Goal: Information Seeking & Learning: Learn about a topic

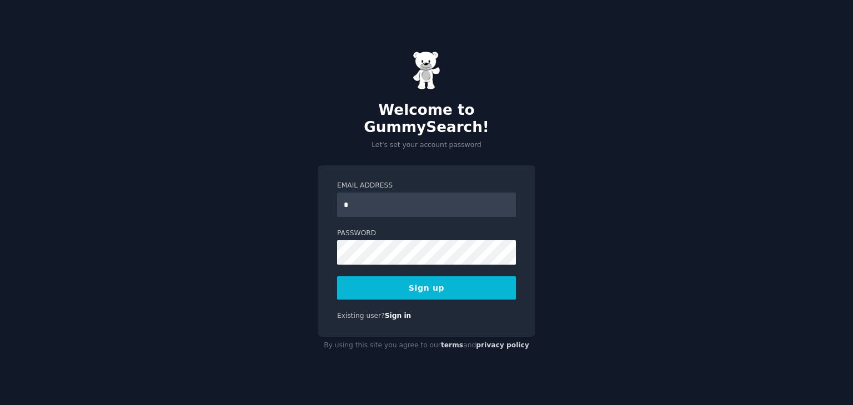
type input "**********"
click at [462, 280] on button "Sign up" at bounding box center [426, 287] width 179 height 23
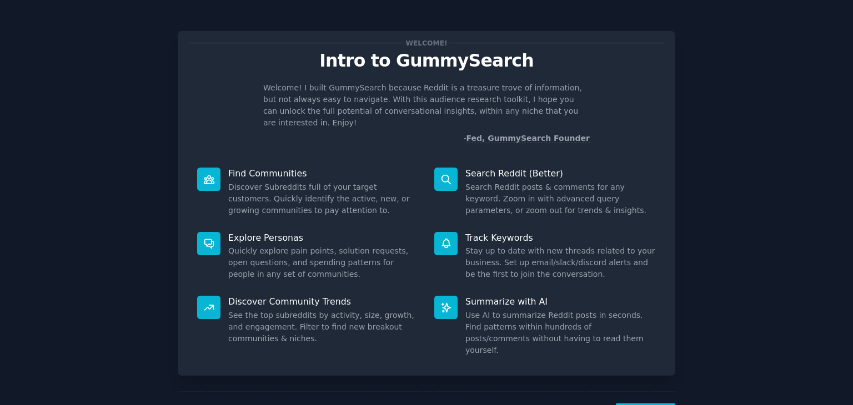
scroll to position [29, 0]
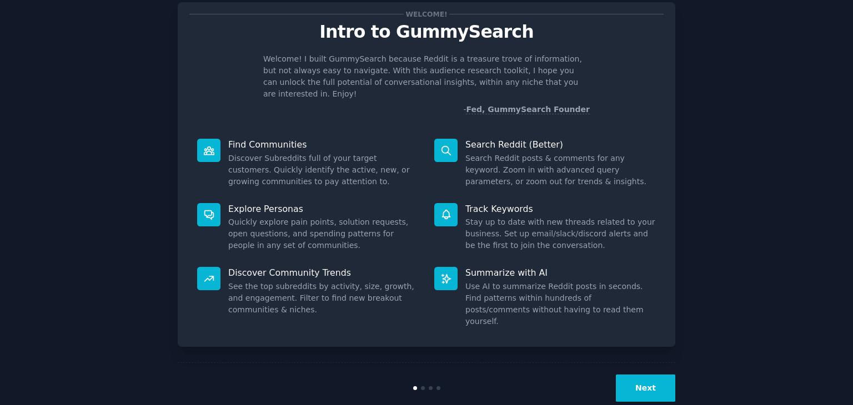
click at [640, 375] on button "Next" at bounding box center [645, 388] width 59 height 27
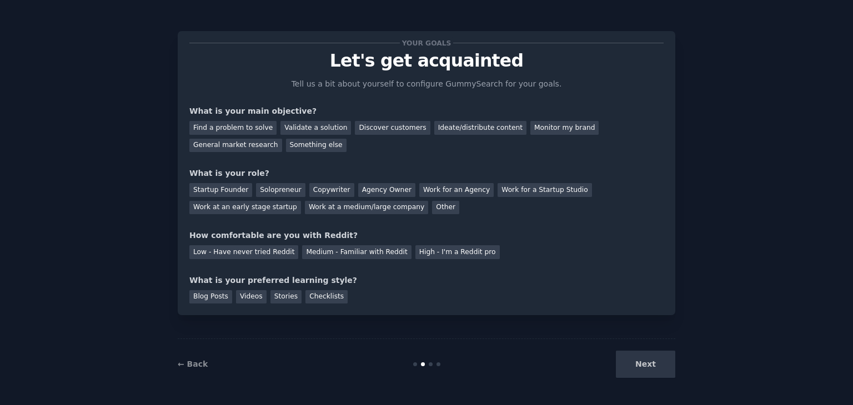
click at [640, 359] on div "Next" at bounding box center [592, 364] width 166 height 27
click at [606, 236] on div "How comfortable are you with Reddit?" at bounding box center [426, 236] width 474 height 12
click at [763, 228] on div "Your goals Let's get acquainted Tell us a bit about yourself to configure Gummy…" at bounding box center [427, 203] width 822 height 374
click at [232, 132] on div "Find a problem to solve" at bounding box center [232, 128] width 87 height 14
click at [283, 122] on div "Validate a solution" at bounding box center [315, 128] width 71 height 14
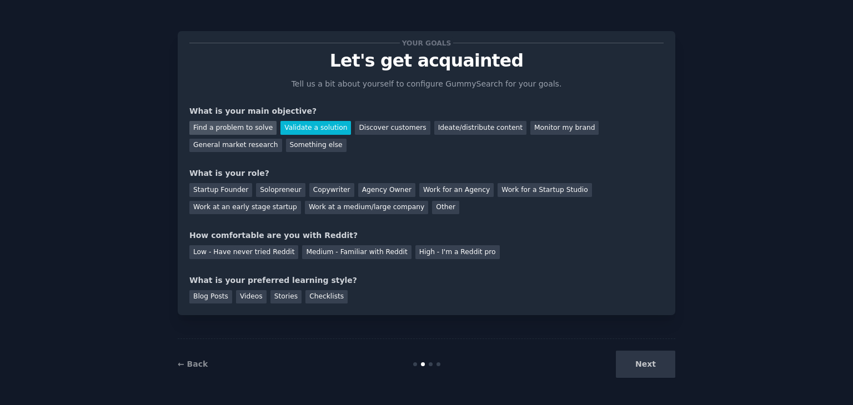
click at [245, 122] on div "Find a problem to solve" at bounding box center [232, 128] width 87 height 14
click at [432, 204] on div "Other" at bounding box center [445, 208] width 27 height 14
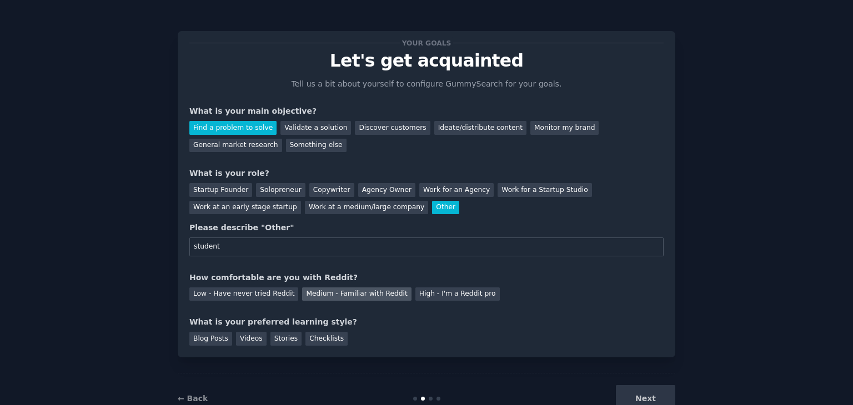
type input "student"
click at [302, 296] on div "Medium - Familiar with Reddit" at bounding box center [356, 295] width 109 height 14
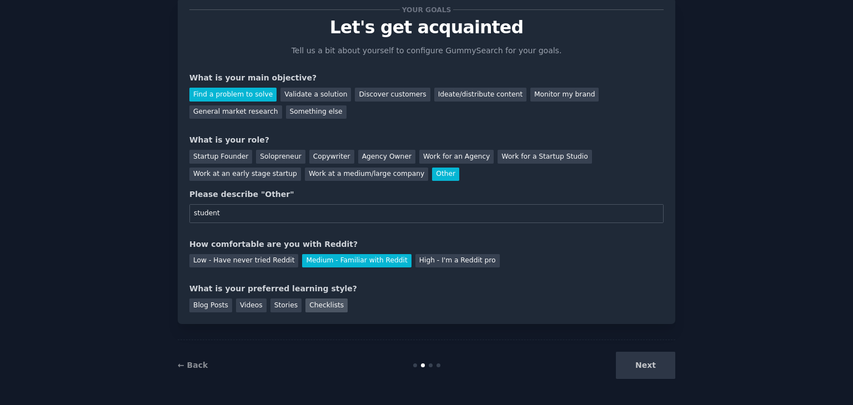
click at [308, 309] on div "Checklists" at bounding box center [326, 306] width 42 height 14
click at [279, 303] on div "Stories" at bounding box center [285, 306] width 31 height 14
click at [236, 299] on div "Videos" at bounding box center [251, 306] width 31 height 14
click at [646, 371] on button "Next" at bounding box center [645, 365] width 59 height 27
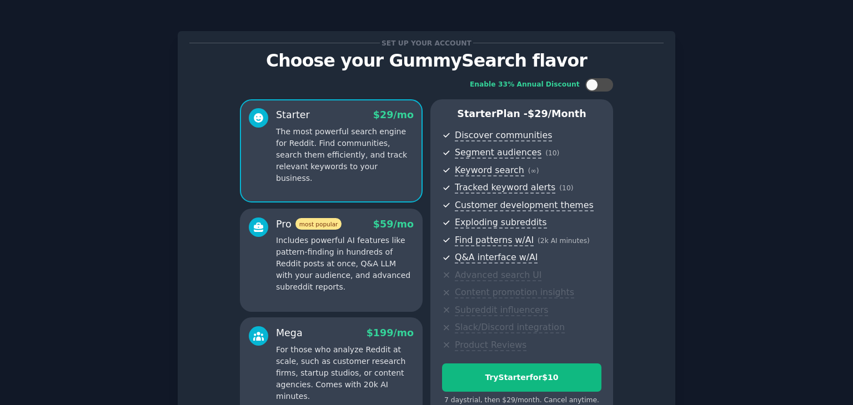
scroll to position [121, 0]
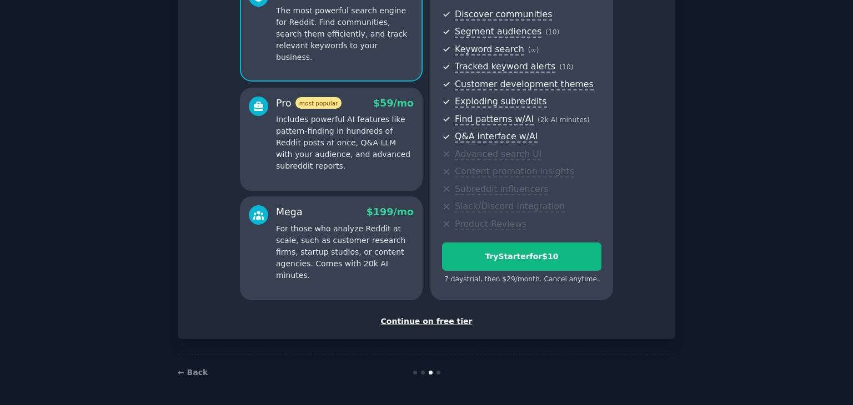
click at [435, 323] on div "Continue on free tier" at bounding box center [426, 322] width 474 height 12
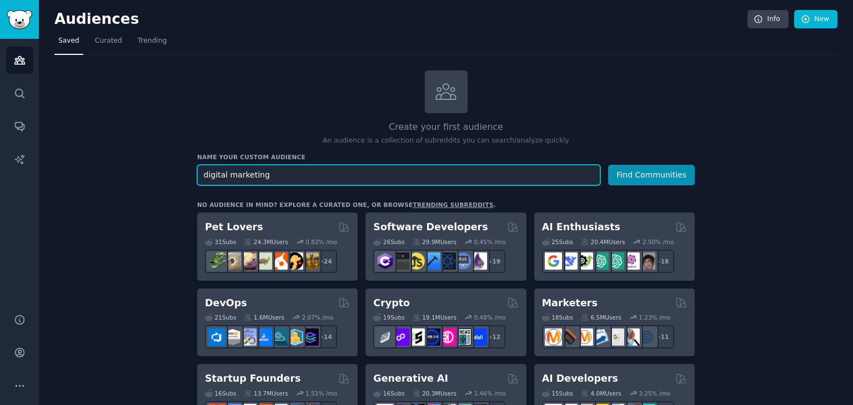
type input "digital marketing"
click at [608, 165] on button "Find Communities" at bounding box center [651, 175] width 87 height 21
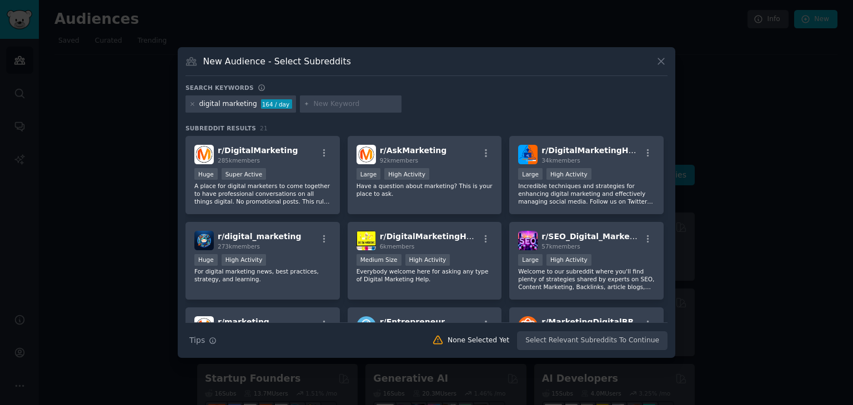
click at [661, 62] on icon at bounding box center [661, 61] width 6 height 6
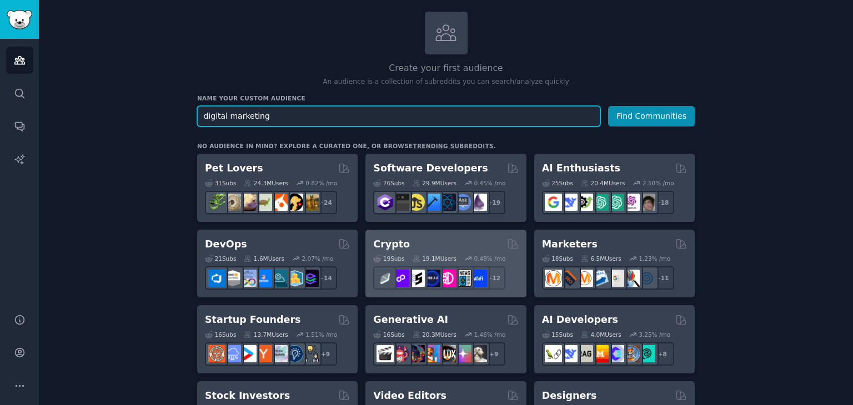
scroll to position [60, 0]
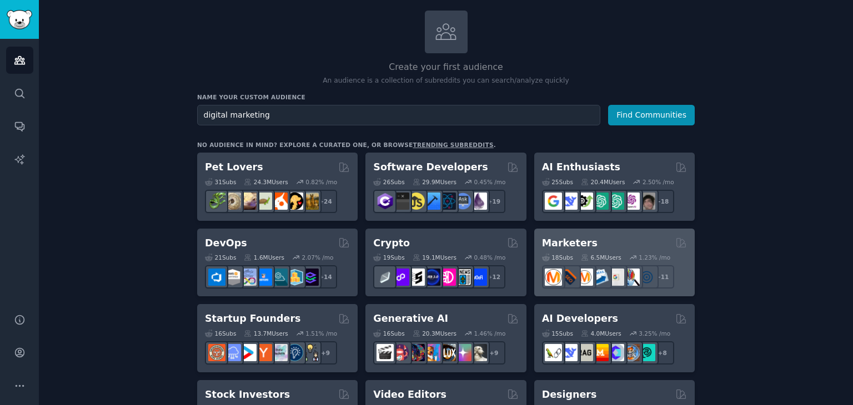
click at [595, 245] on div "Marketers" at bounding box center [614, 243] width 145 height 14
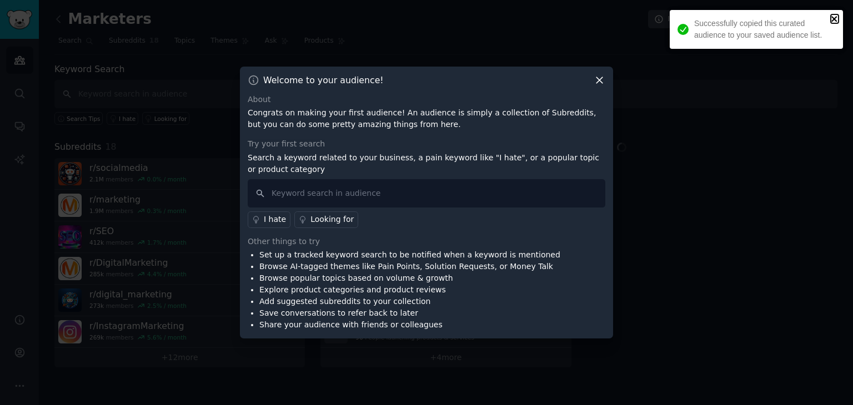
click at [833, 21] on icon "close" at bounding box center [834, 19] width 6 height 6
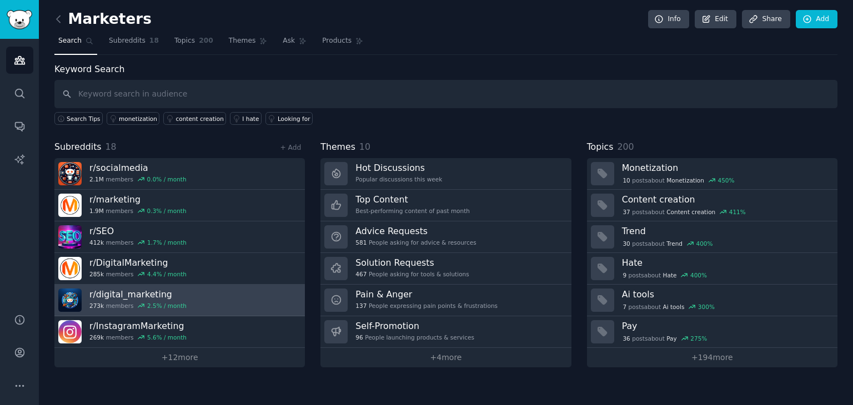
click at [213, 291] on link "r/ digital_marketing 273k members 2.5 % / month" at bounding box center [179, 301] width 250 height 32
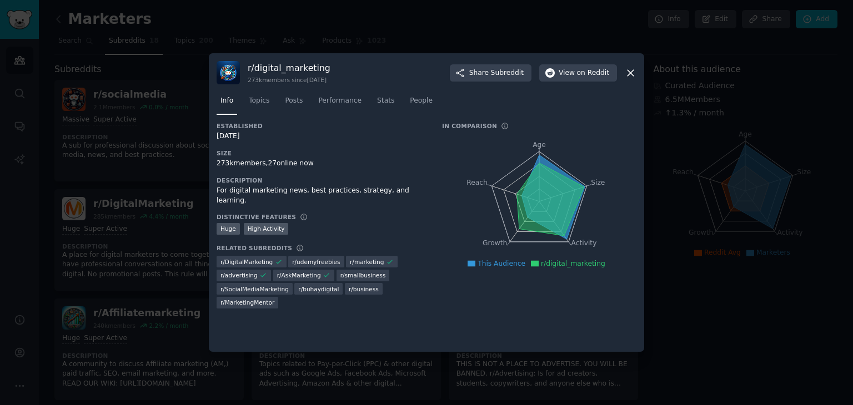
drag, startPoint x: 292, startPoint y: 162, endPoint x: 326, endPoint y: 169, distance: 34.6
click at [326, 169] on div "Established [DATE] Size 273k members, 27 online now Description For digital mar…" at bounding box center [322, 219] width 210 height 194
click at [506, 113] on nav "Info Topics Posts Performance Stats People" at bounding box center [427, 103] width 420 height 23
click at [532, 193] on icon at bounding box center [550, 199] width 67 height 73
click at [377, 104] on span "Stats" at bounding box center [385, 101] width 17 height 10
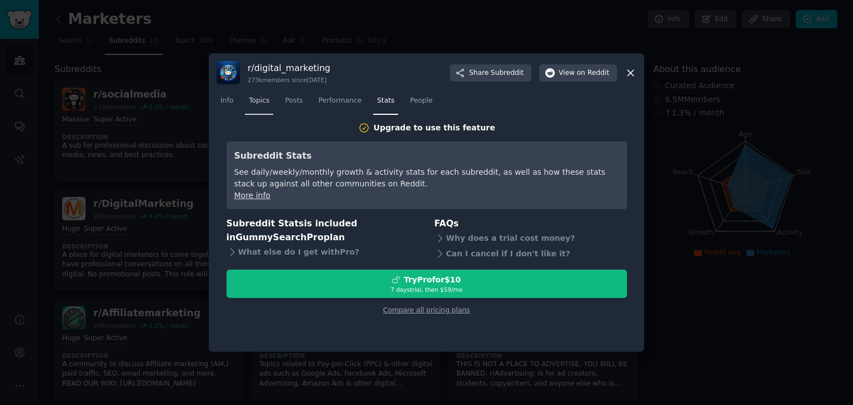
click at [264, 99] on span "Topics" at bounding box center [259, 101] width 21 height 10
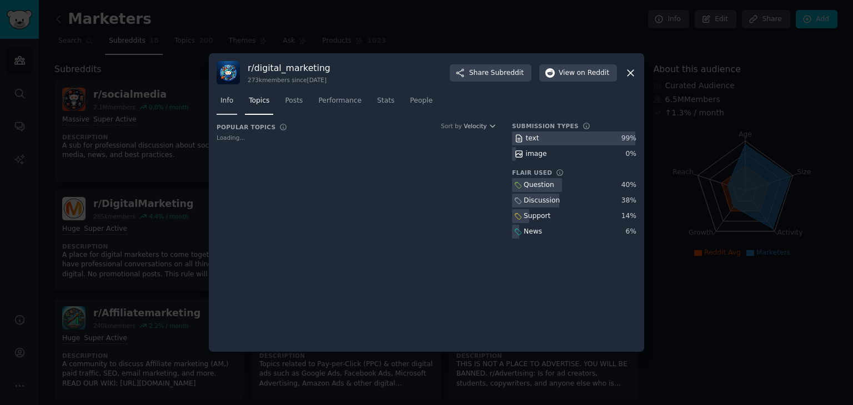
click at [233, 101] on link "Info" at bounding box center [227, 103] width 21 height 23
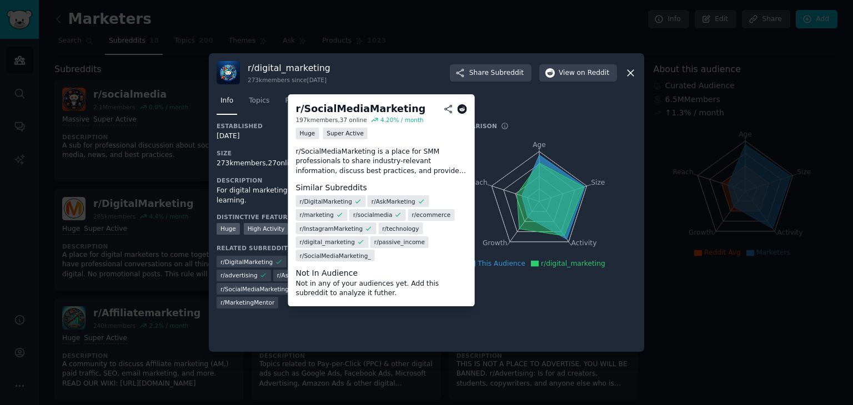
click at [263, 285] on span "r/ SocialMediaMarketing" at bounding box center [254, 289] width 68 height 8
click at [465, 103] on h2 "r/ SocialMediaMarketing" at bounding box center [381, 109] width 171 height 14
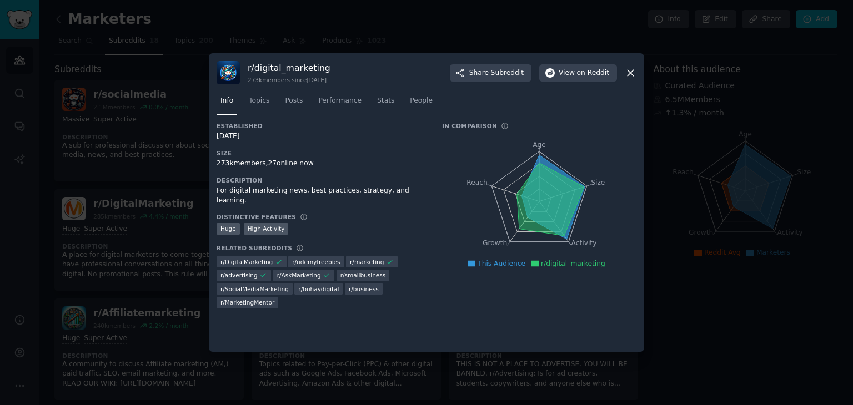
click at [515, 145] on icon "Age Size Activity Growth Reach" at bounding box center [539, 202] width 194 height 140
click at [588, 68] on span "on Reddit" at bounding box center [593, 73] width 32 height 10
